Goal: Go to known website: Go to known website

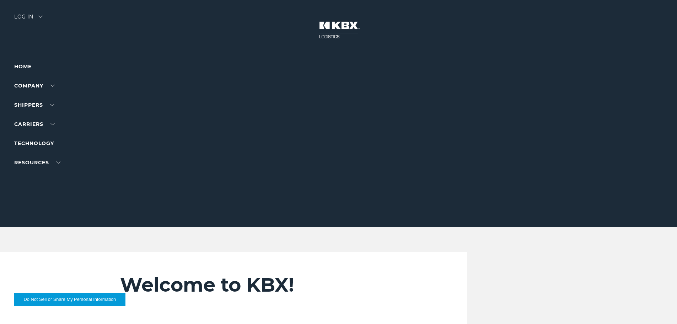
click at [37, 17] on div "Log in" at bounding box center [28, 19] width 28 height 10
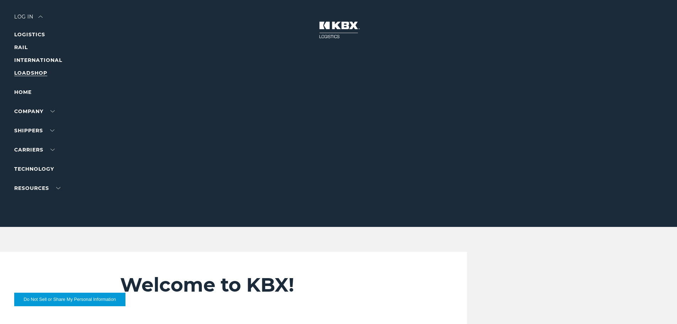
click at [31, 71] on link "LOADSHOP" at bounding box center [30, 73] width 33 height 6
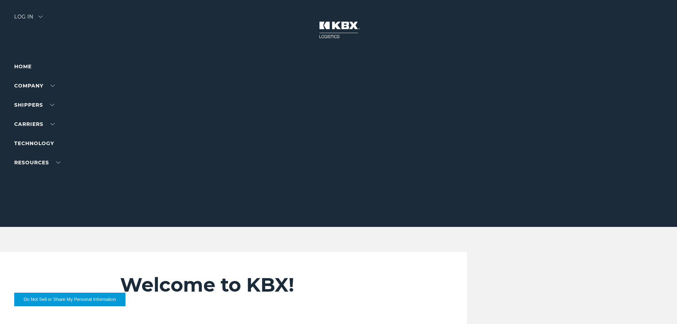
click at [44, 14] on div at bounding box center [341, 113] width 682 height 227
click at [43, 17] on img at bounding box center [40, 17] width 4 height 2
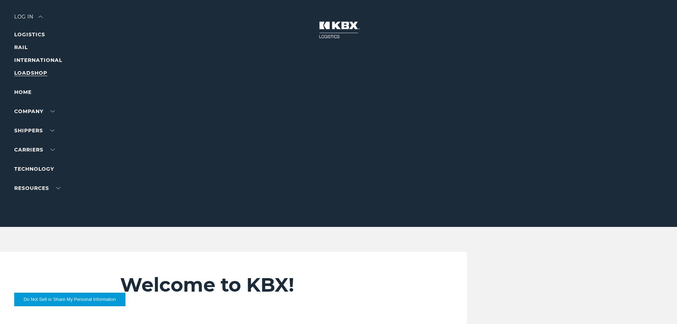
click at [28, 73] on link "LOADSHOP" at bounding box center [30, 73] width 33 height 6
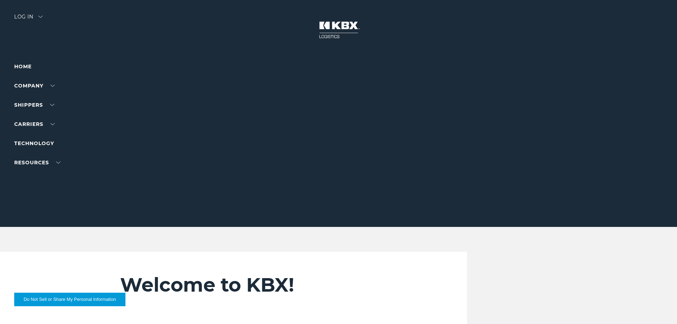
click at [37, 15] on div "Log in" at bounding box center [28, 19] width 28 height 10
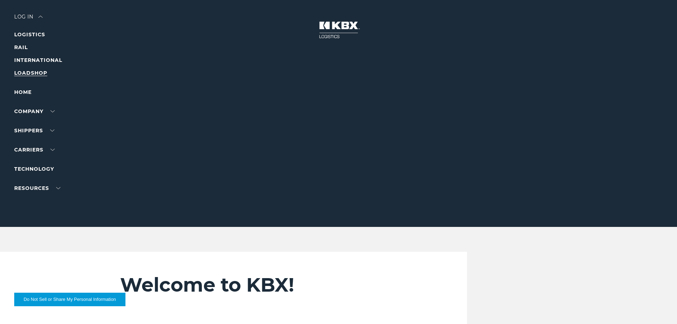
click at [31, 72] on link "LOADSHOP" at bounding box center [30, 73] width 33 height 6
click at [30, 72] on link "LOADSHOP" at bounding box center [30, 73] width 33 height 6
